Goal: Navigation & Orientation: Find specific page/section

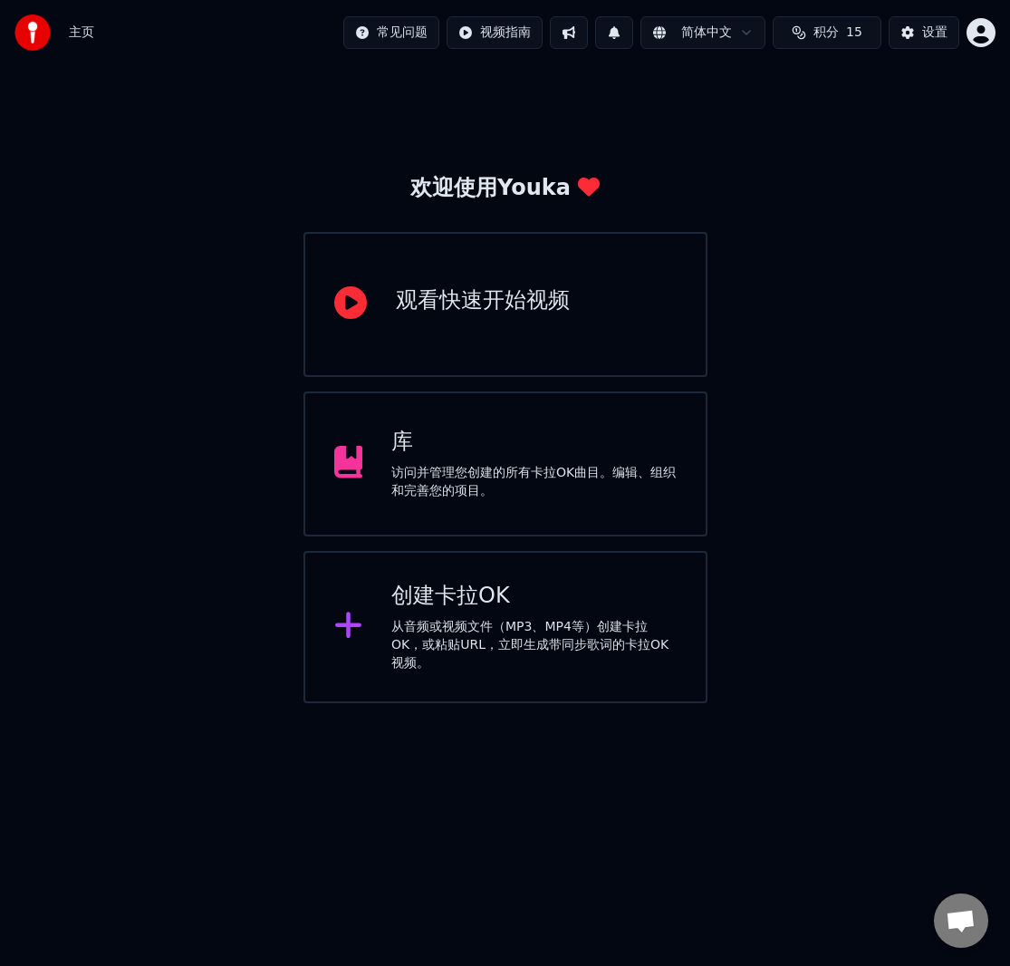
click at [846, 26] on span "15" at bounding box center [854, 33] width 16 height 18
click at [983, 42] on html "主页 常见问题 视频指南 简体中文 积分 15 设置 欢迎使用Youka 观看快速开始视频 库 访问并管理您创建的所有[PERSON_NAME]OK曲目。编辑…" at bounding box center [505, 351] width 1010 height 703
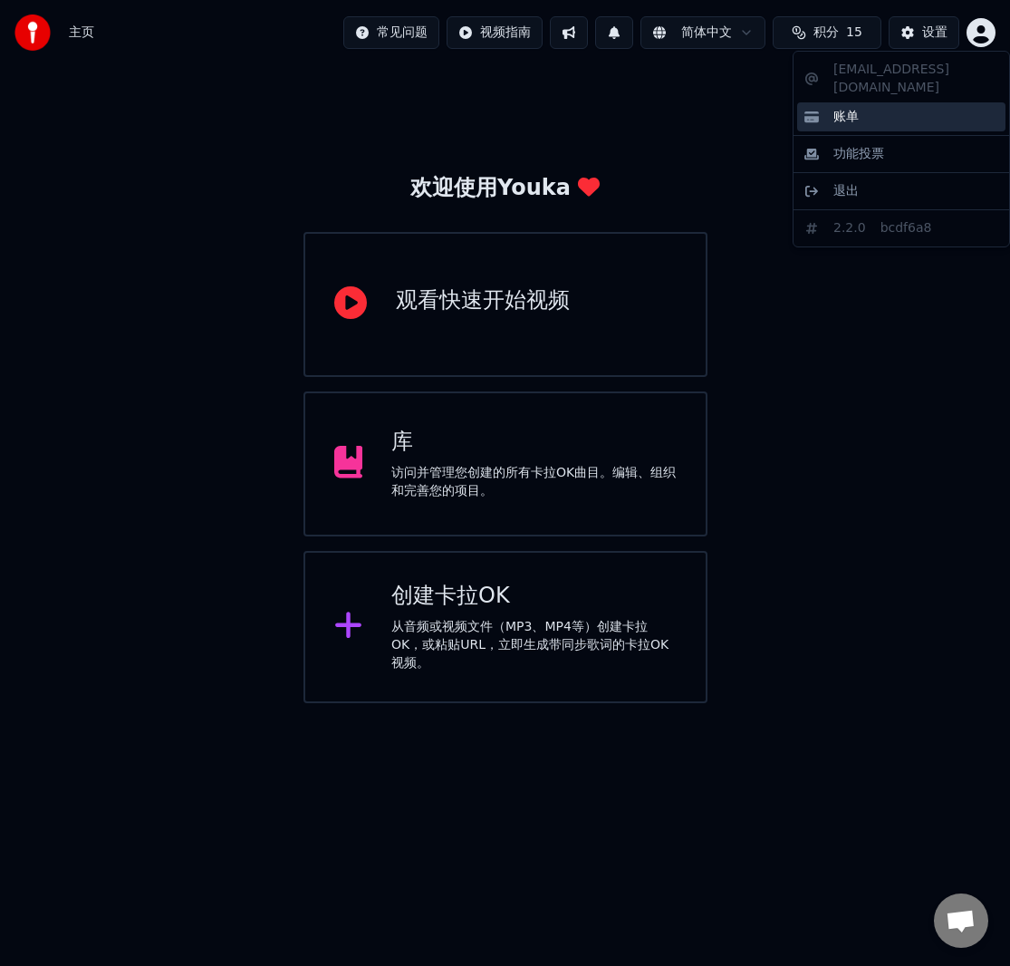
click at [893, 102] on div "账单" at bounding box center [901, 116] width 208 height 29
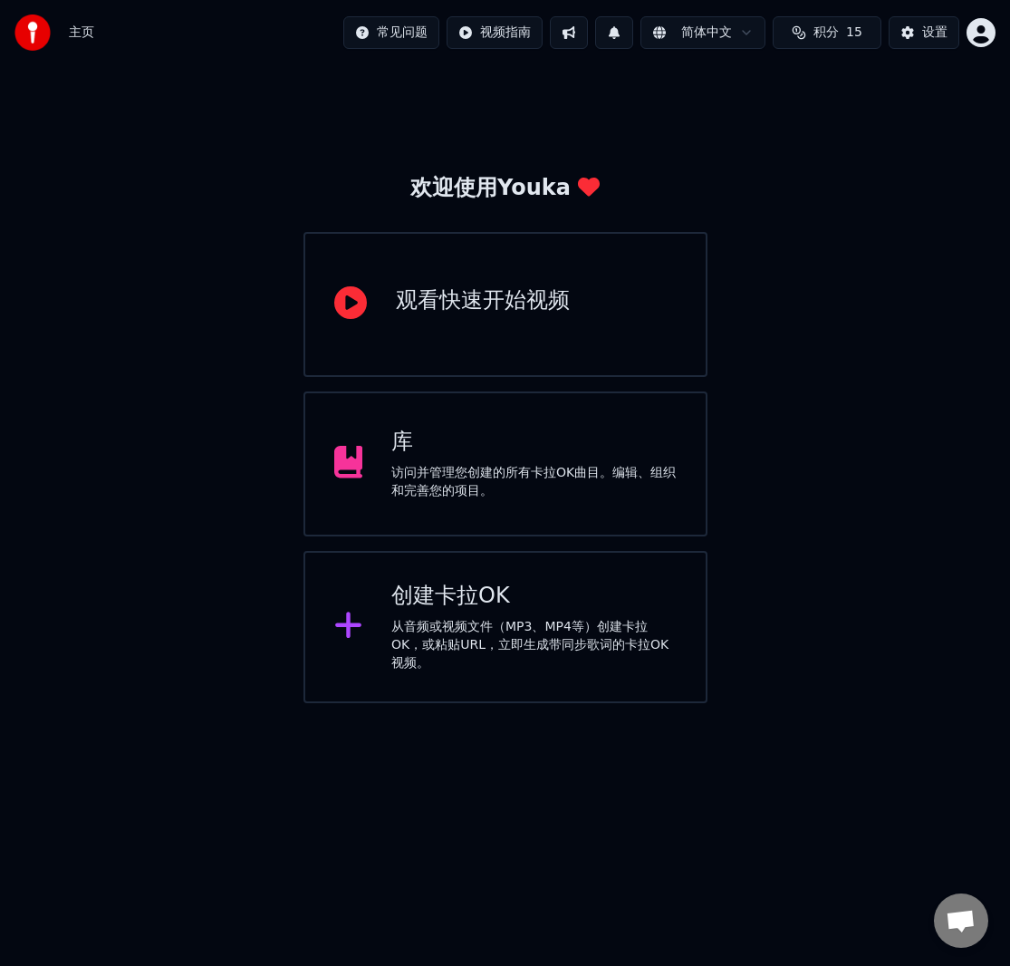
click at [557, 452] on div "库" at bounding box center [533, 442] width 285 height 29
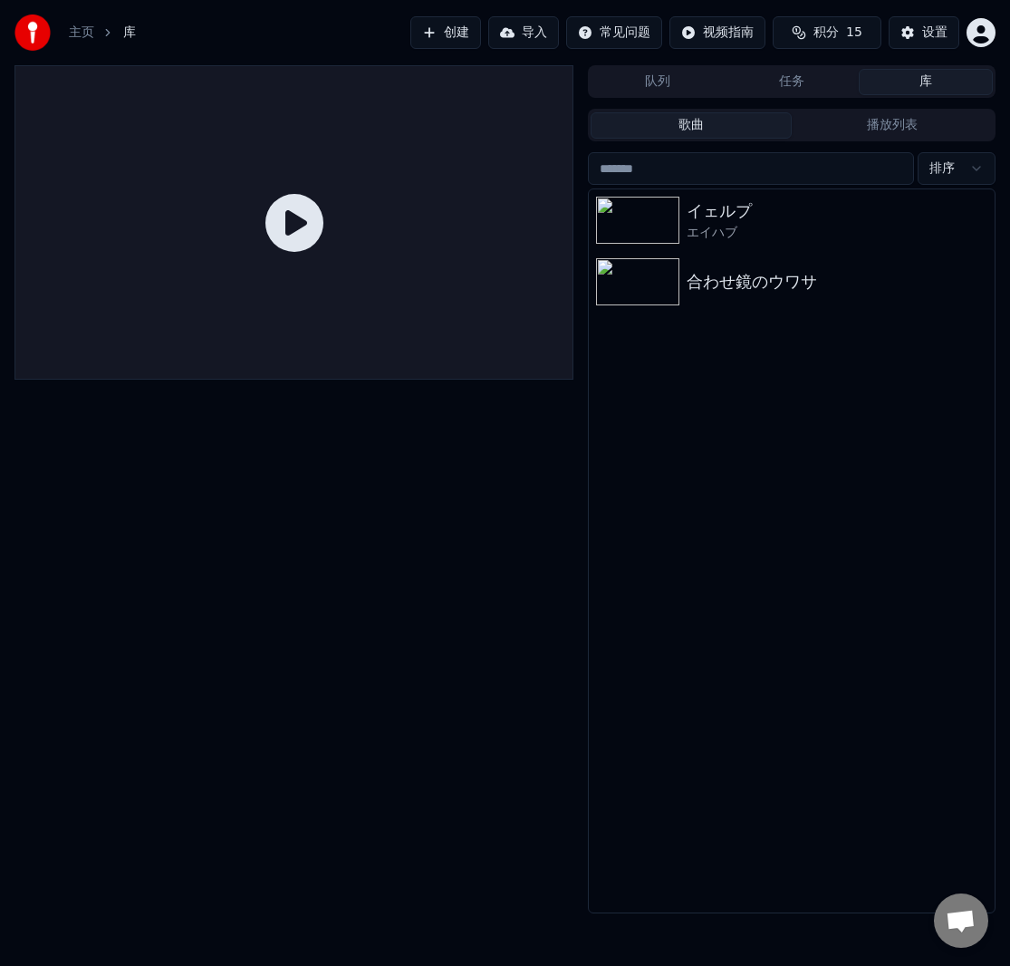
click at [824, 34] on span "积分" at bounding box center [826, 33] width 25 height 18
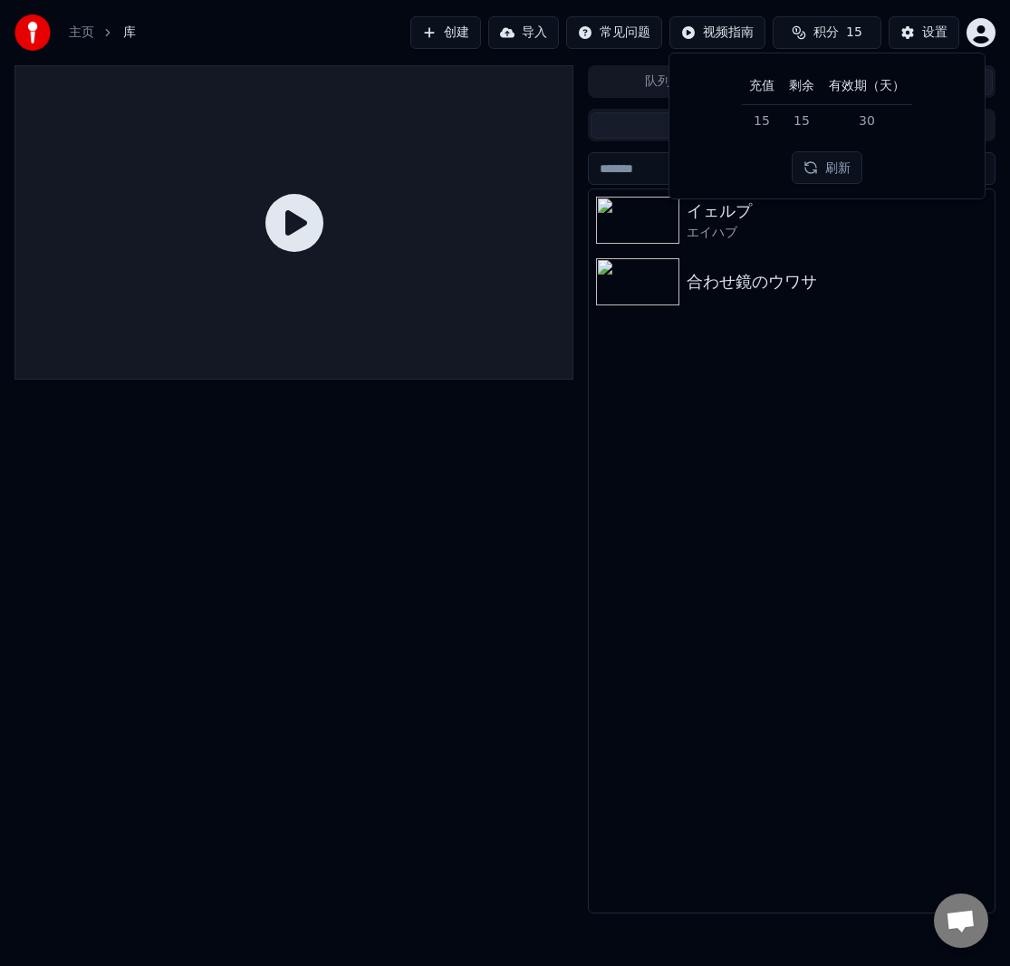
click at [461, 537] on div at bounding box center [293, 489] width 559 height 848
